Goal: Navigation & Orientation: Find specific page/section

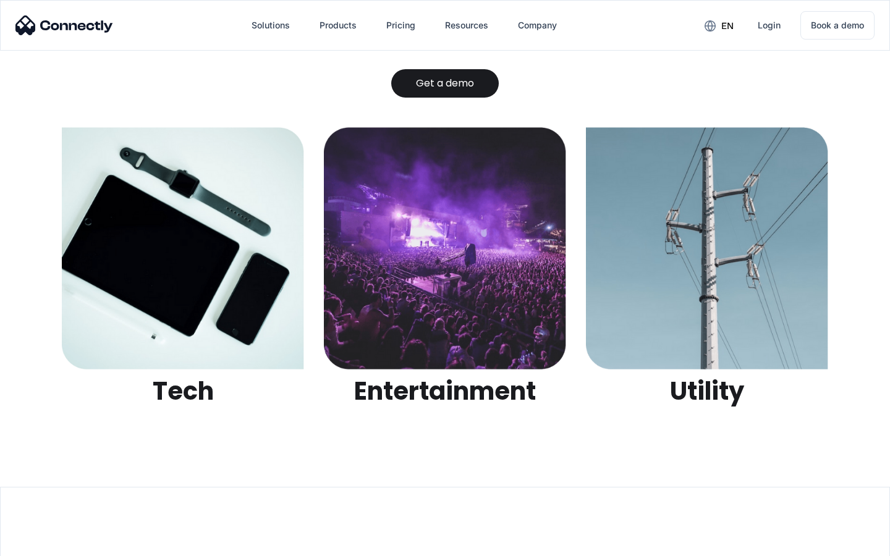
scroll to position [3899, 0]
